Goal: Task Accomplishment & Management: Use online tool/utility

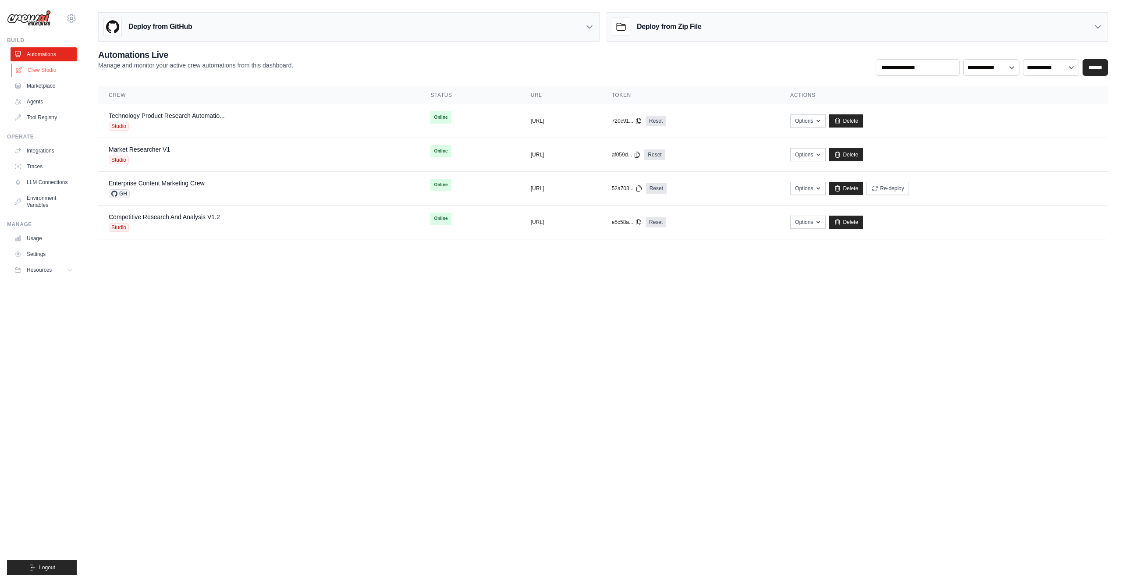
click at [32, 68] on link "Crew Studio" at bounding box center [44, 70] width 66 height 14
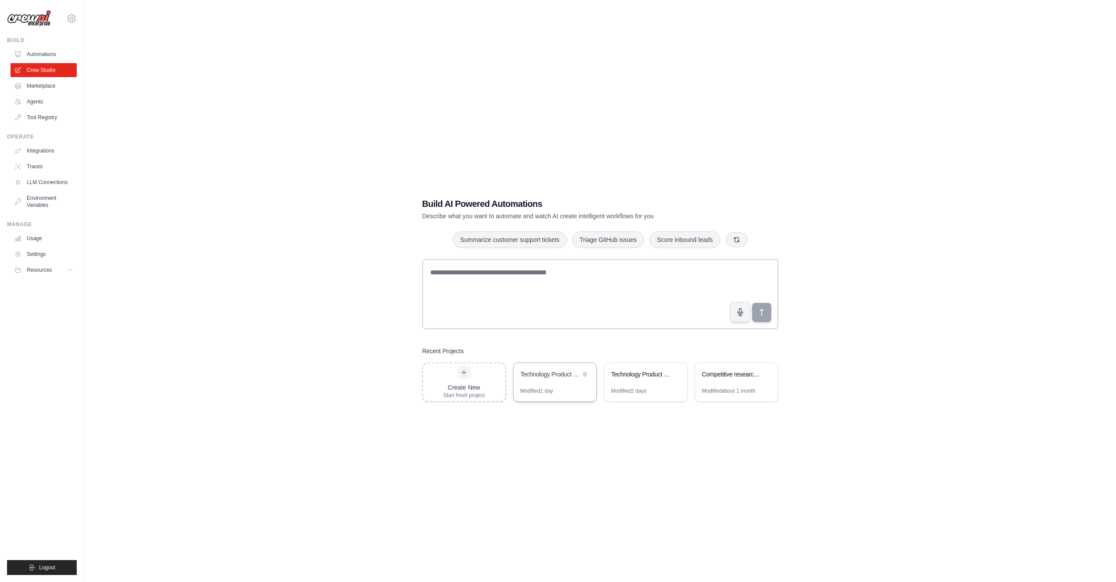
click at [558, 388] on div "Modified 1 day" at bounding box center [554, 395] width 83 height 14
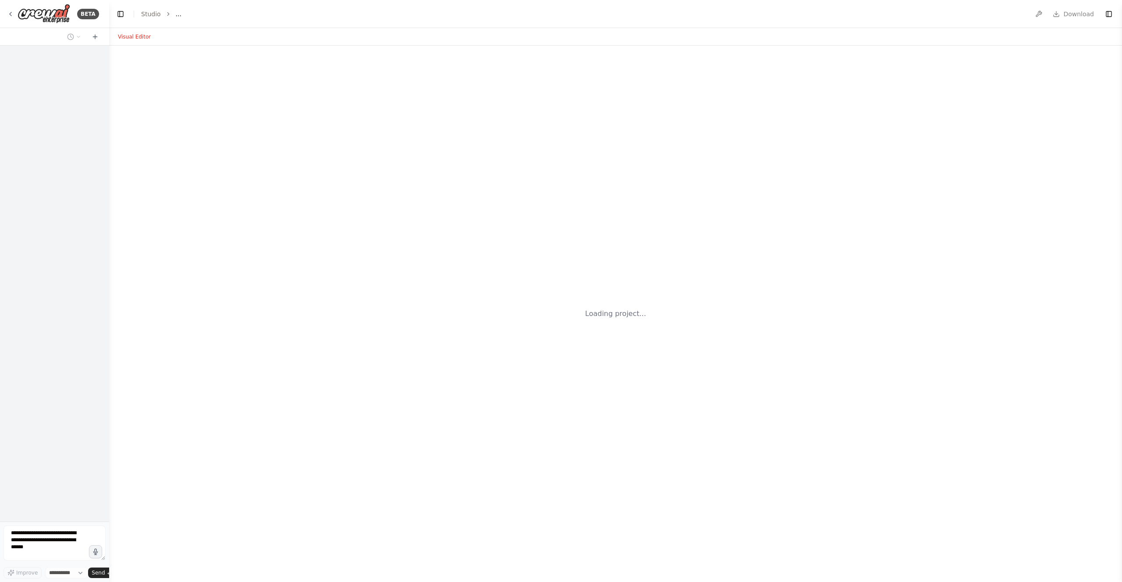
select select "****"
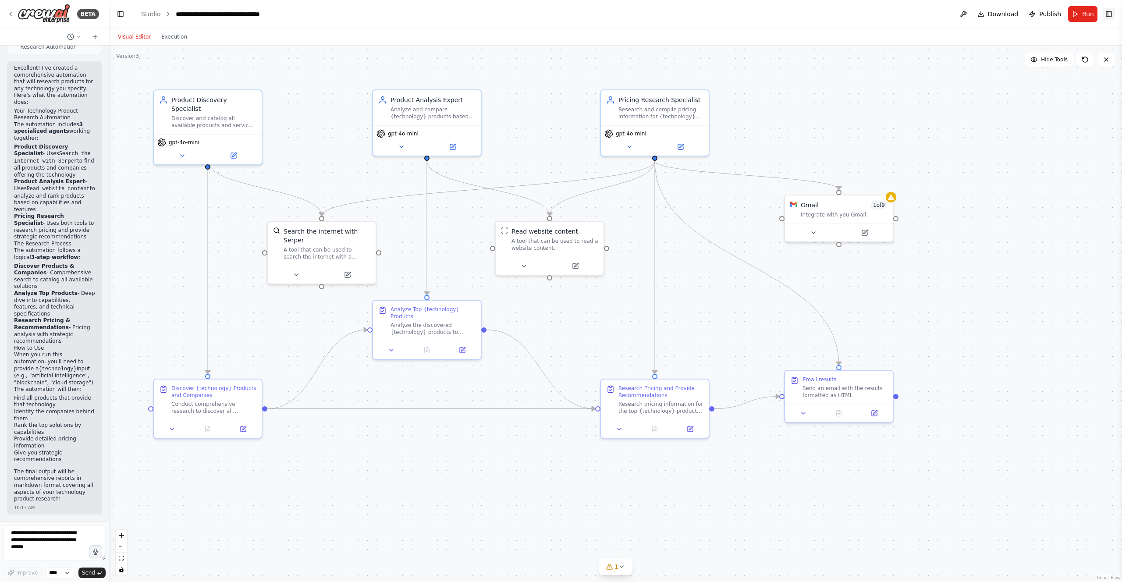
scroll to position [768, 0]
click at [1109, 11] on button "Toggle Right Sidebar" at bounding box center [1109, 14] width 12 height 12
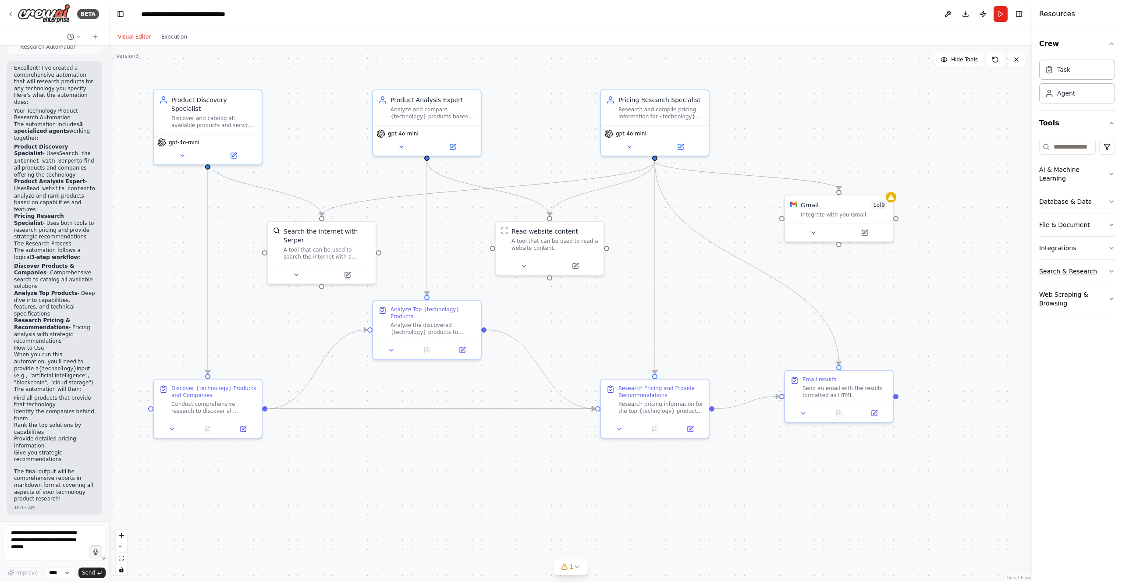
click at [1090, 263] on button "Search & Research" at bounding box center [1077, 271] width 76 height 23
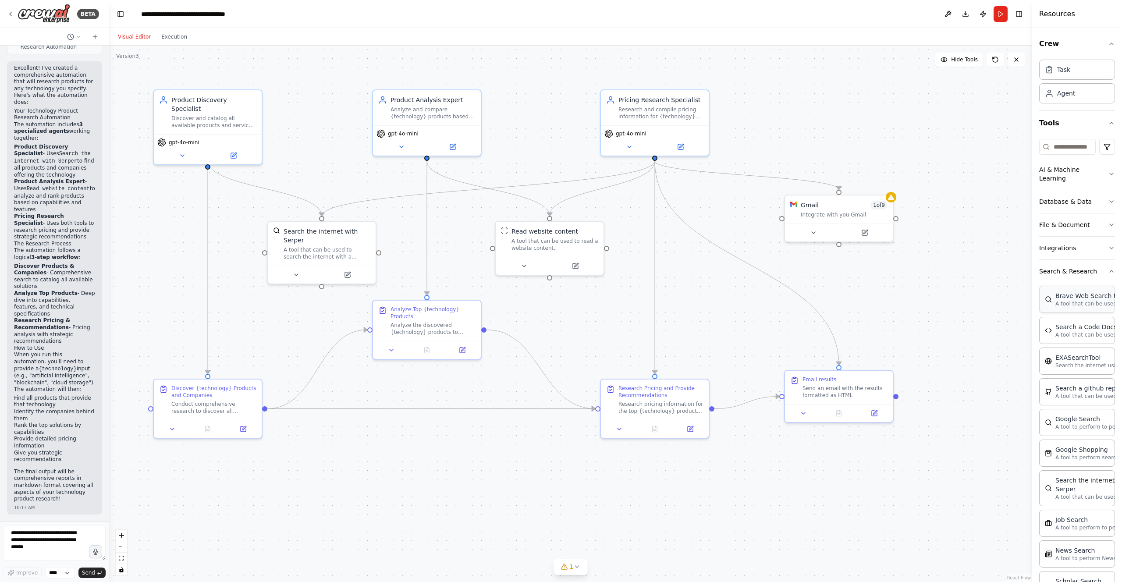
scroll to position [28, 0]
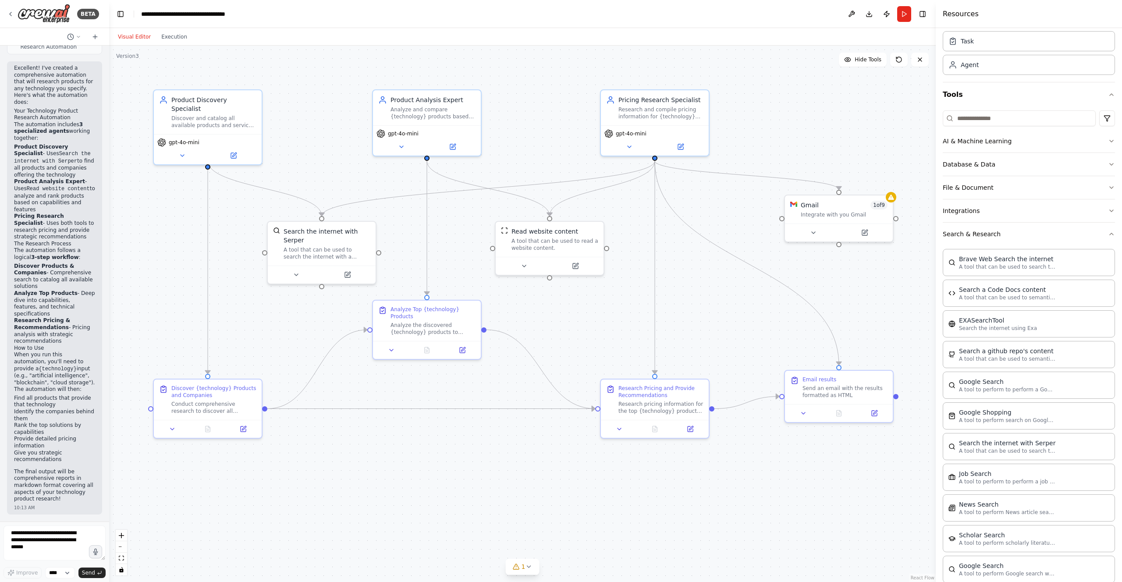
drag, startPoint x: 1032, startPoint y: 282, endPoint x: 936, endPoint y: 282, distance: 96.0
click at [936, 282] on div at bounding box center [938, 291] width 4 height 582
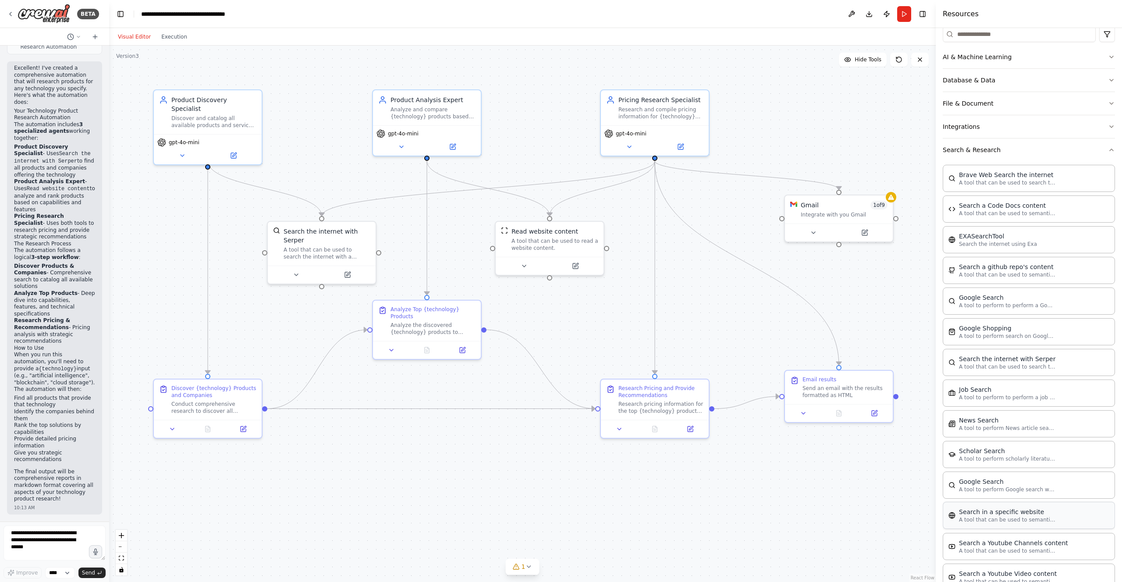
scroll to position [166, 0]
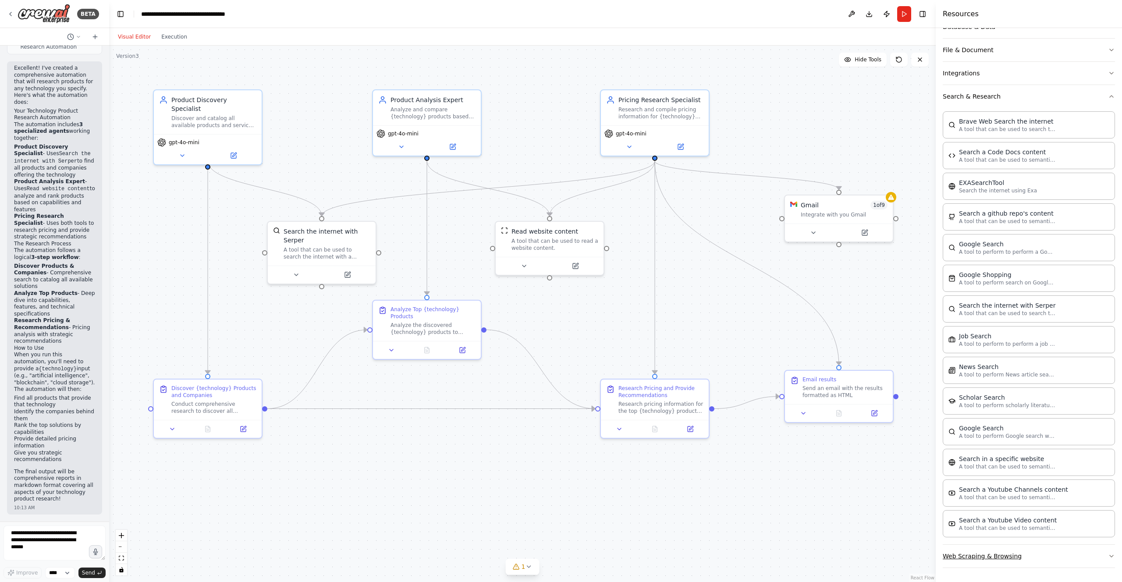
click at [976, 551] on button "Web Scraping & Browsing" at bounding box center [1029, 556] width 172 height 23
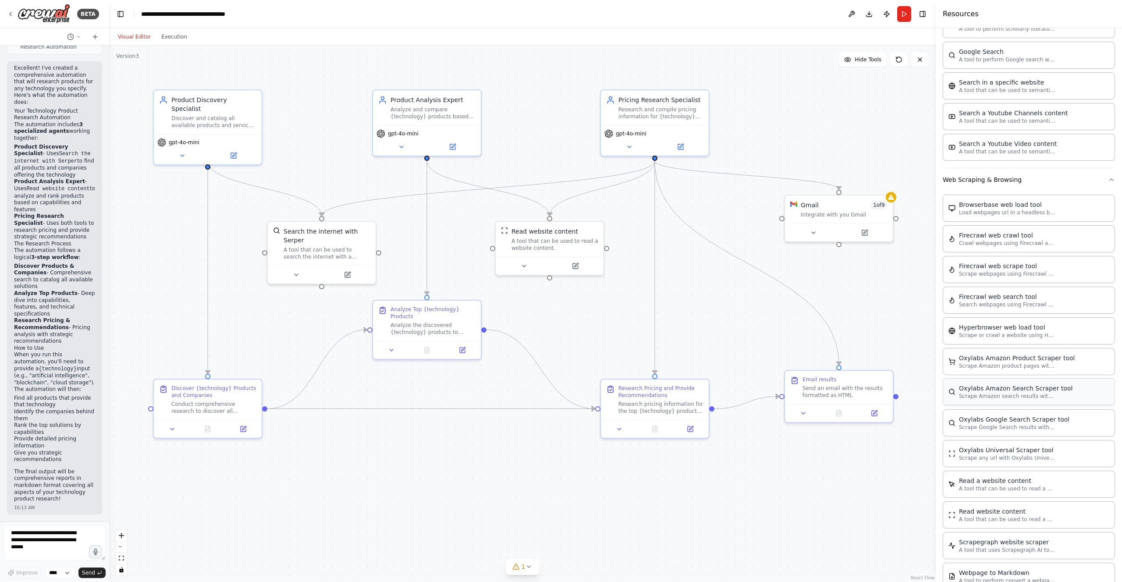
scroll to position [548, 0]
